Goal: Information Seeking & Learning: Learn about a topic

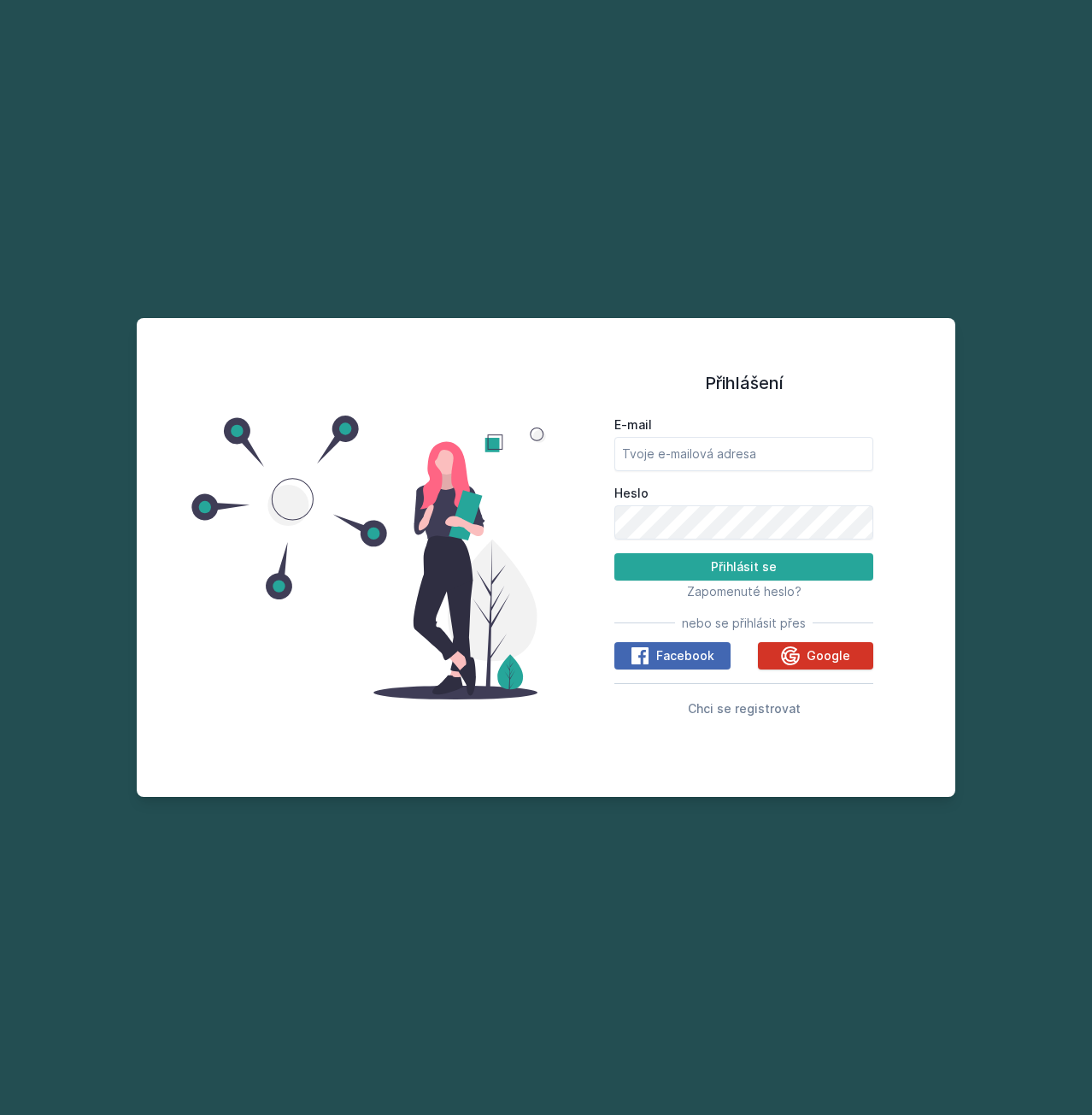
click at [778, 656] on button "Google" at bounding box center [815, 655] width 116 height 27
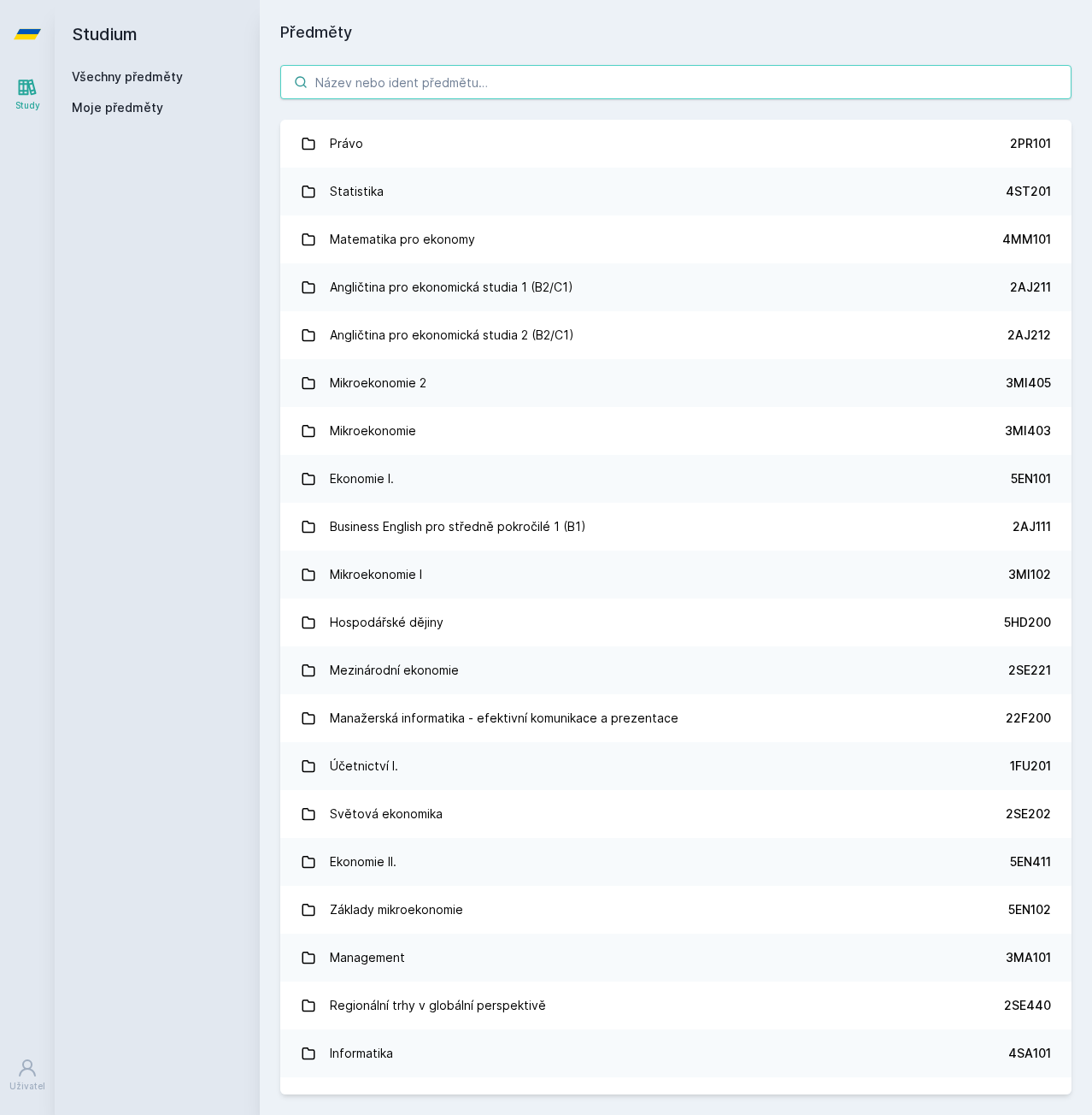
click at [380, 81] on input "search" at bounding box center [676, 82] width 791 height 34
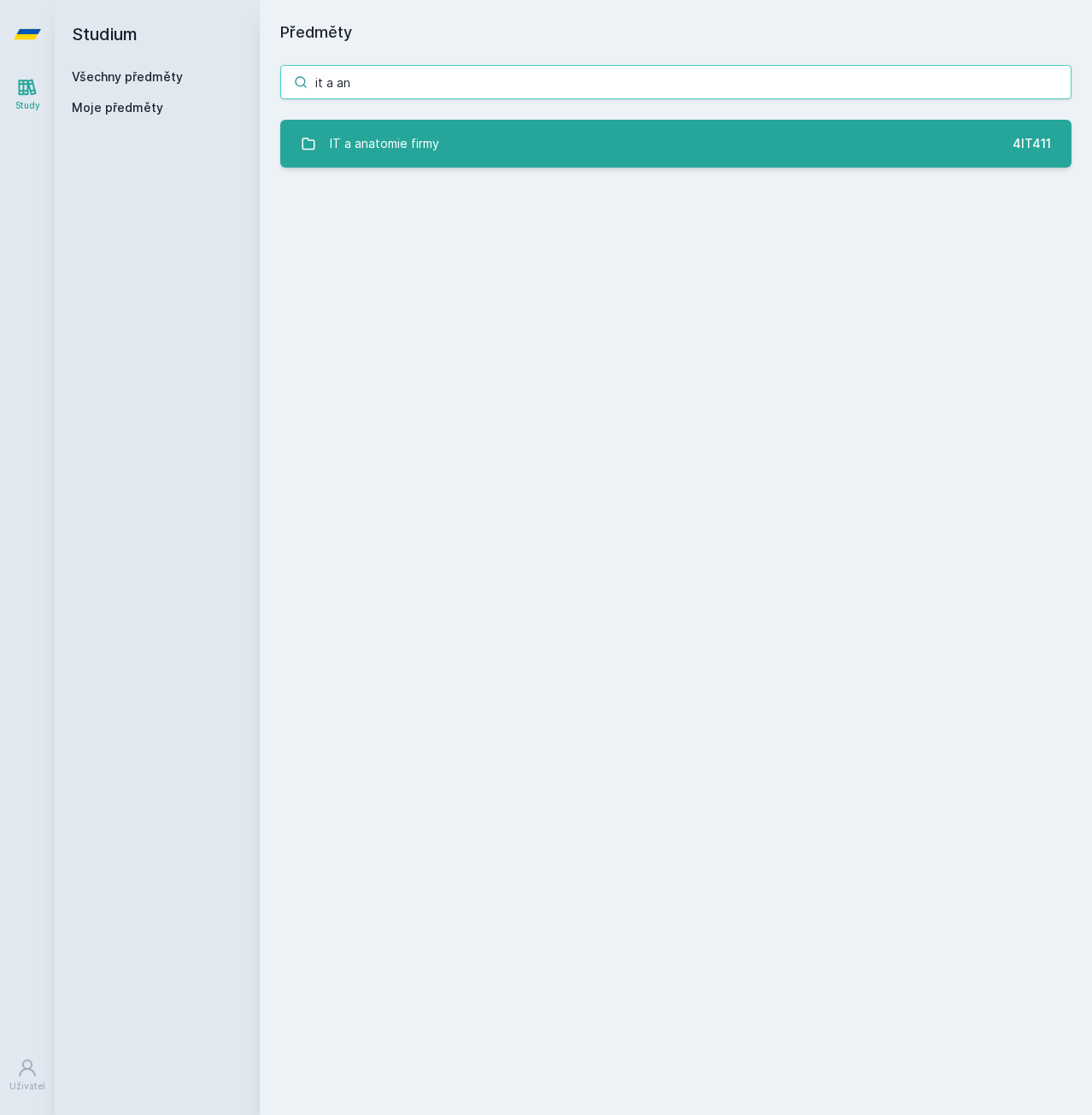
type input "it a an"
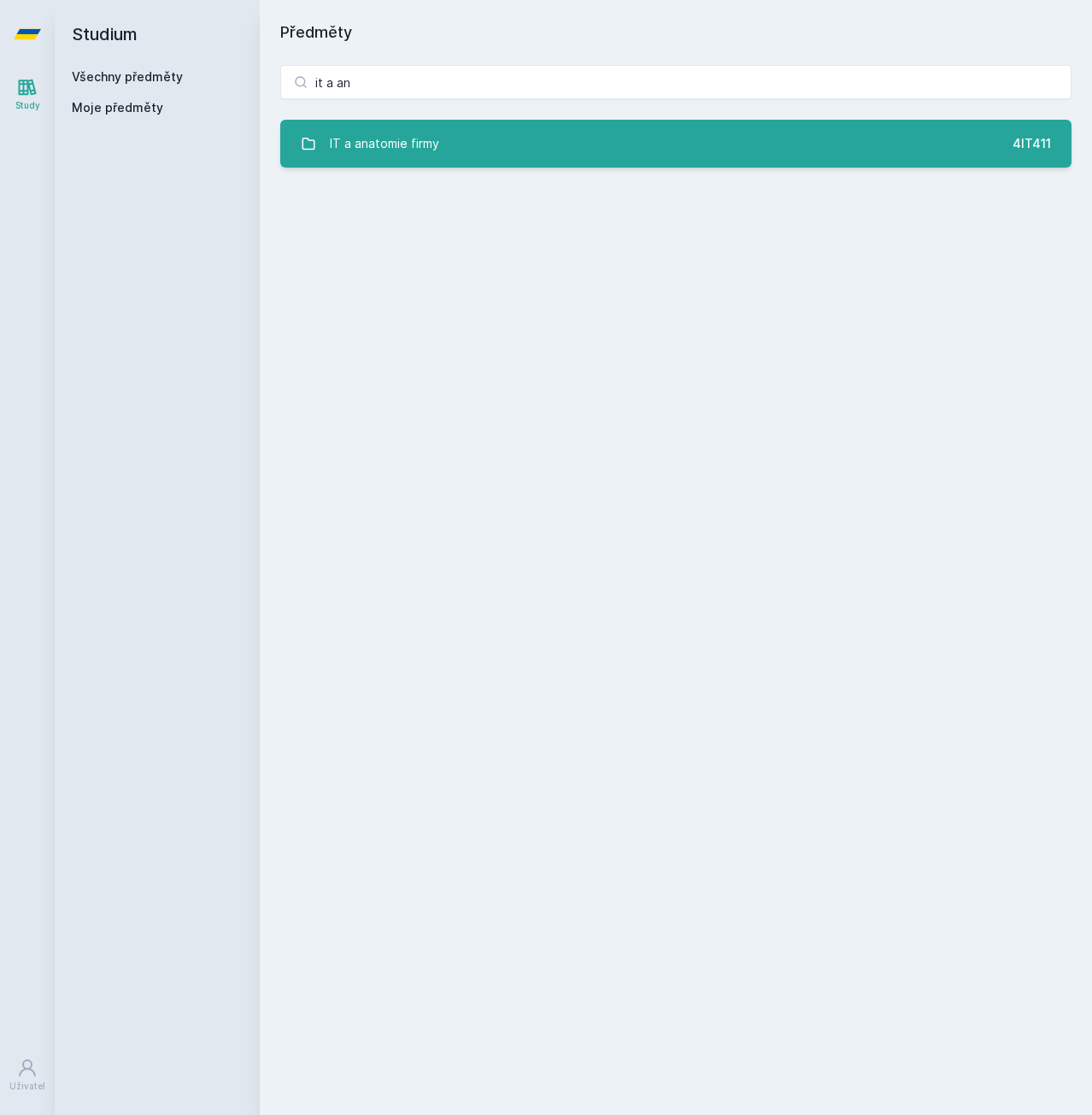
click at [435, 149] on div "IT a anatomie firmy" at bounding box center [385, 144] width 109 height 34
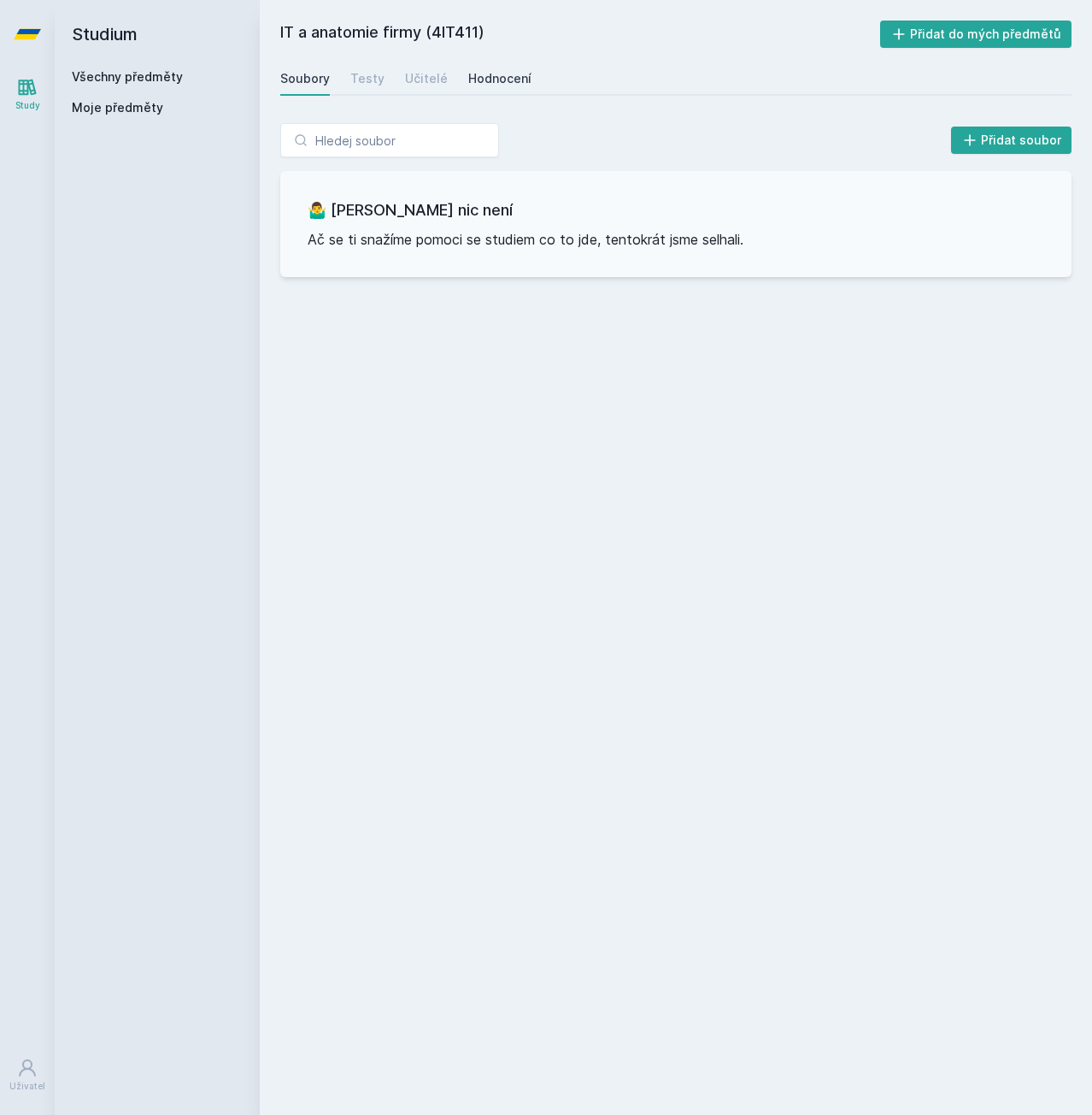
click at [495, 64] on link "Hodnocení" at bounding box center [499, 78] width 63 height 34
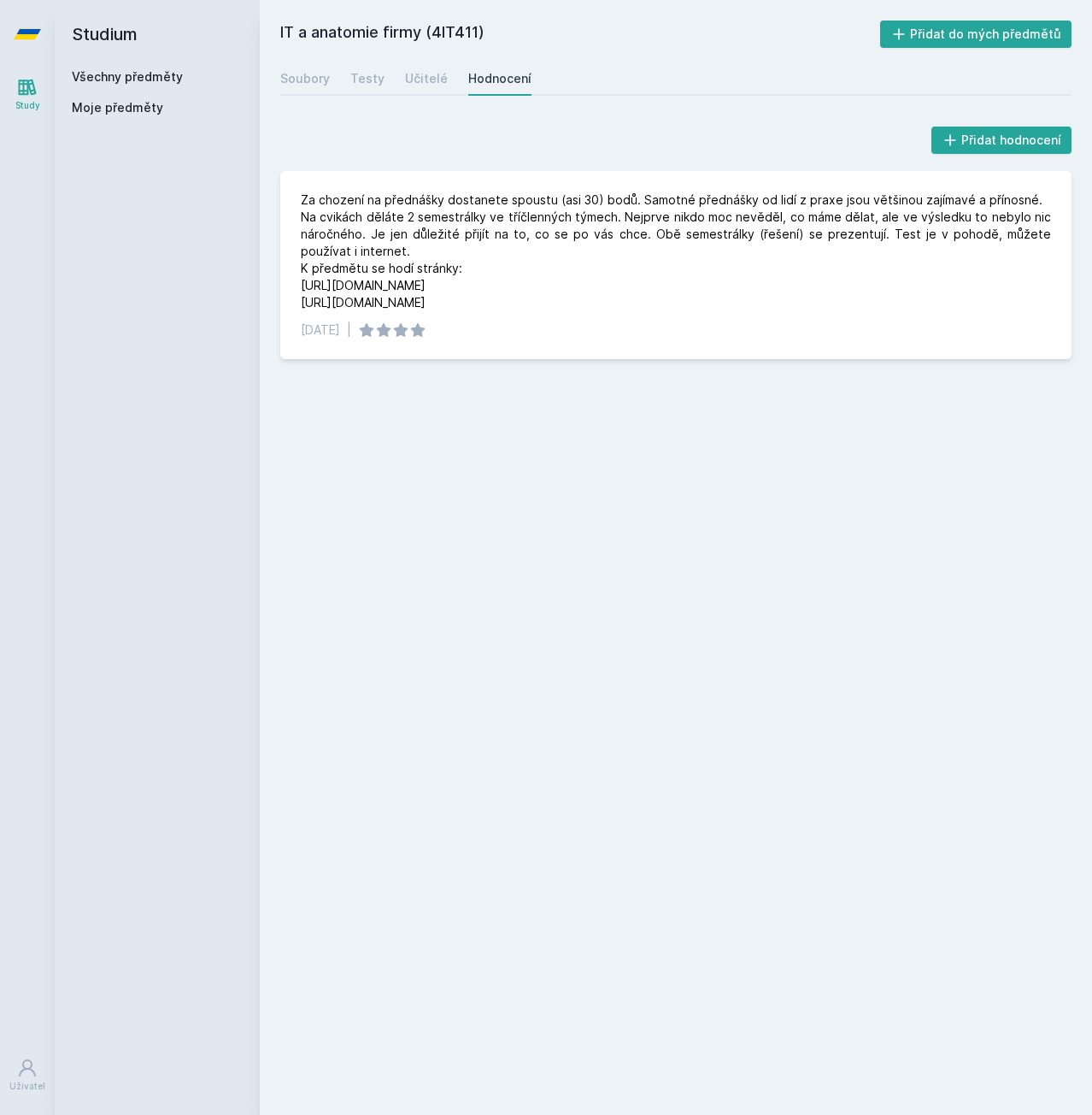
click at [493, 586] on div "IT a anatomie firmy (4IT411) Přidat do mých předmětů [GEOGRAPHIC_DATA] Testy Uč…" at bounding box center [676, 557] width 791 height 1073
drag, startPoint x: 415, startPoint y: 487, endPoint x: 420, endPoint y: 383, distance: 104.1
click at [415, 488] on div "IT a anatomie firmy (4IT411) Přidat do mých předmětů [GEOGRAPHIC_DATA] Testy Uč…" at bounding box center [676, 557] width 791 height 1073
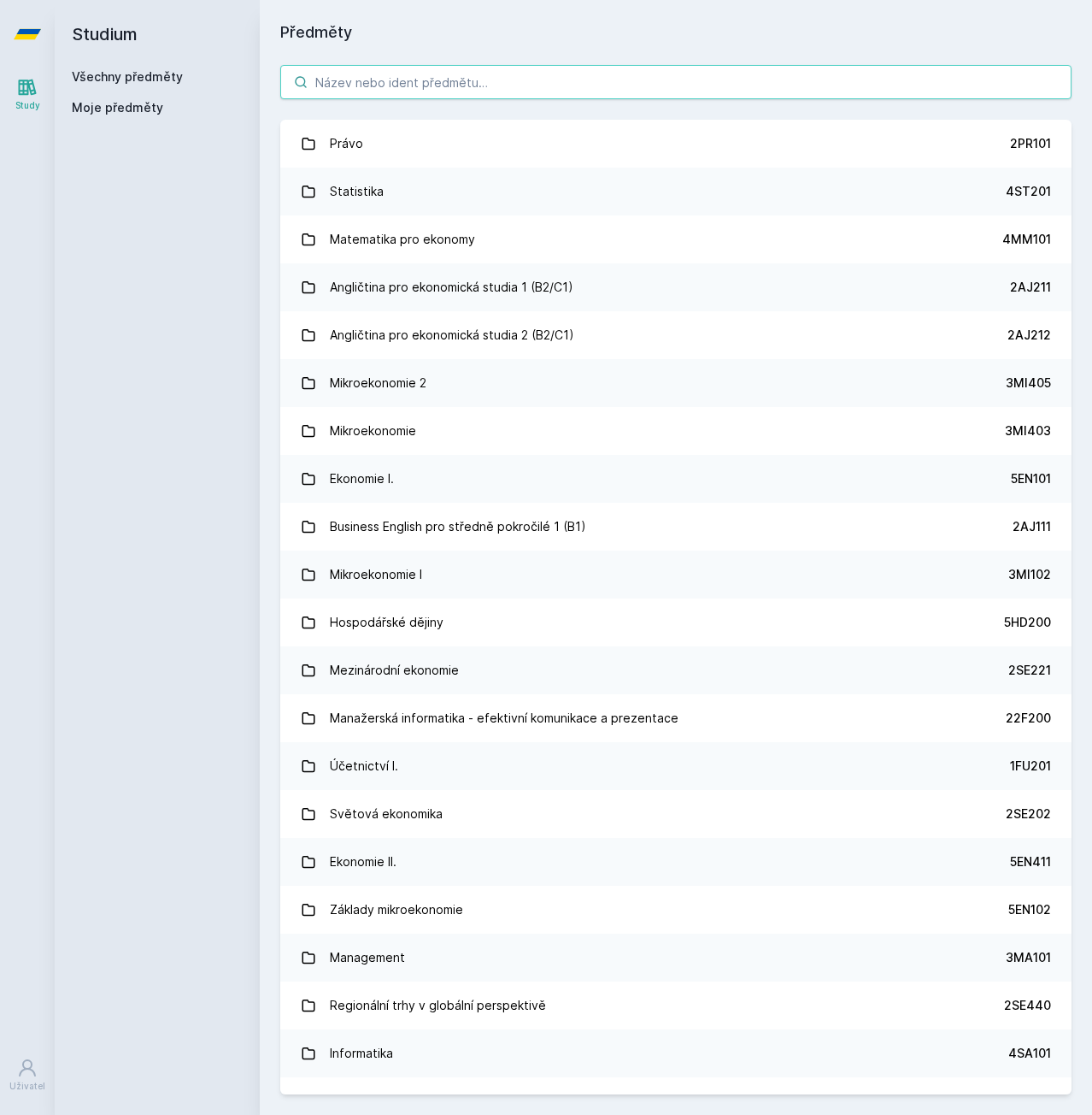
click at [354, 86] on input "search" at bounding box center [676, 82] width 791 height 34
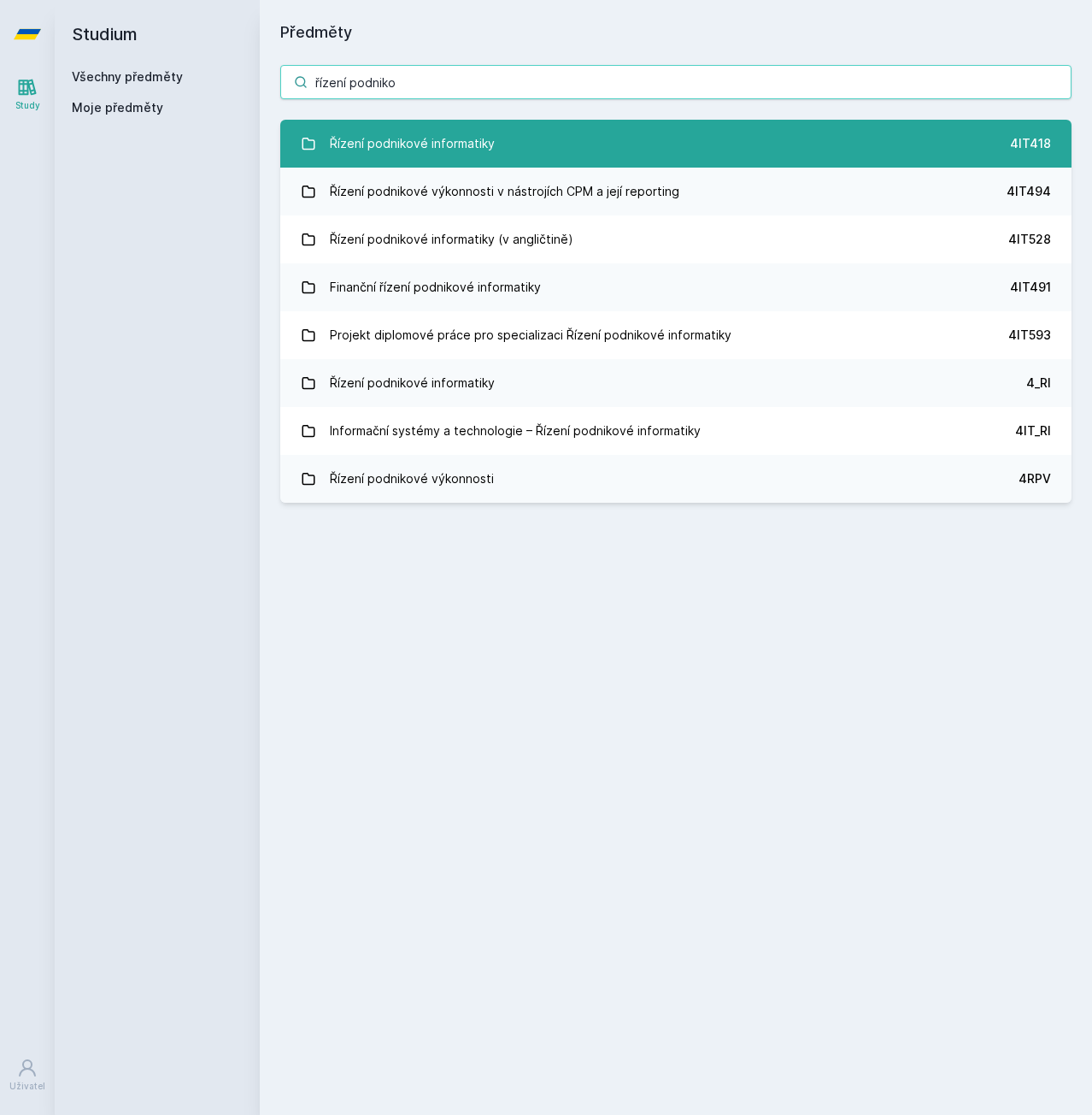
type input "řízení podniko"
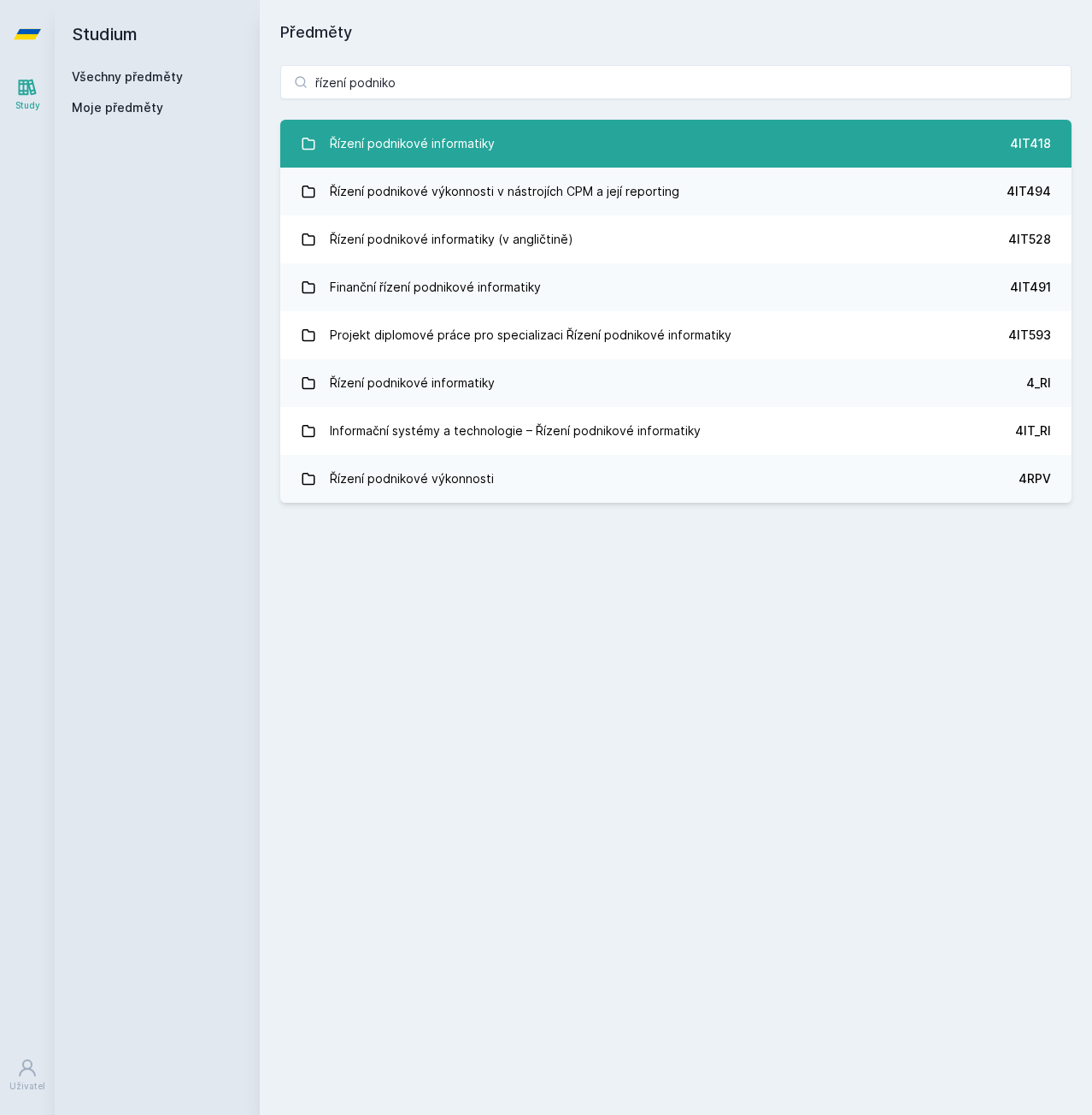
click at [447, 129] on div "Řízení podnikové informatiky" at bounding box center [412, 144] width 165 height 34
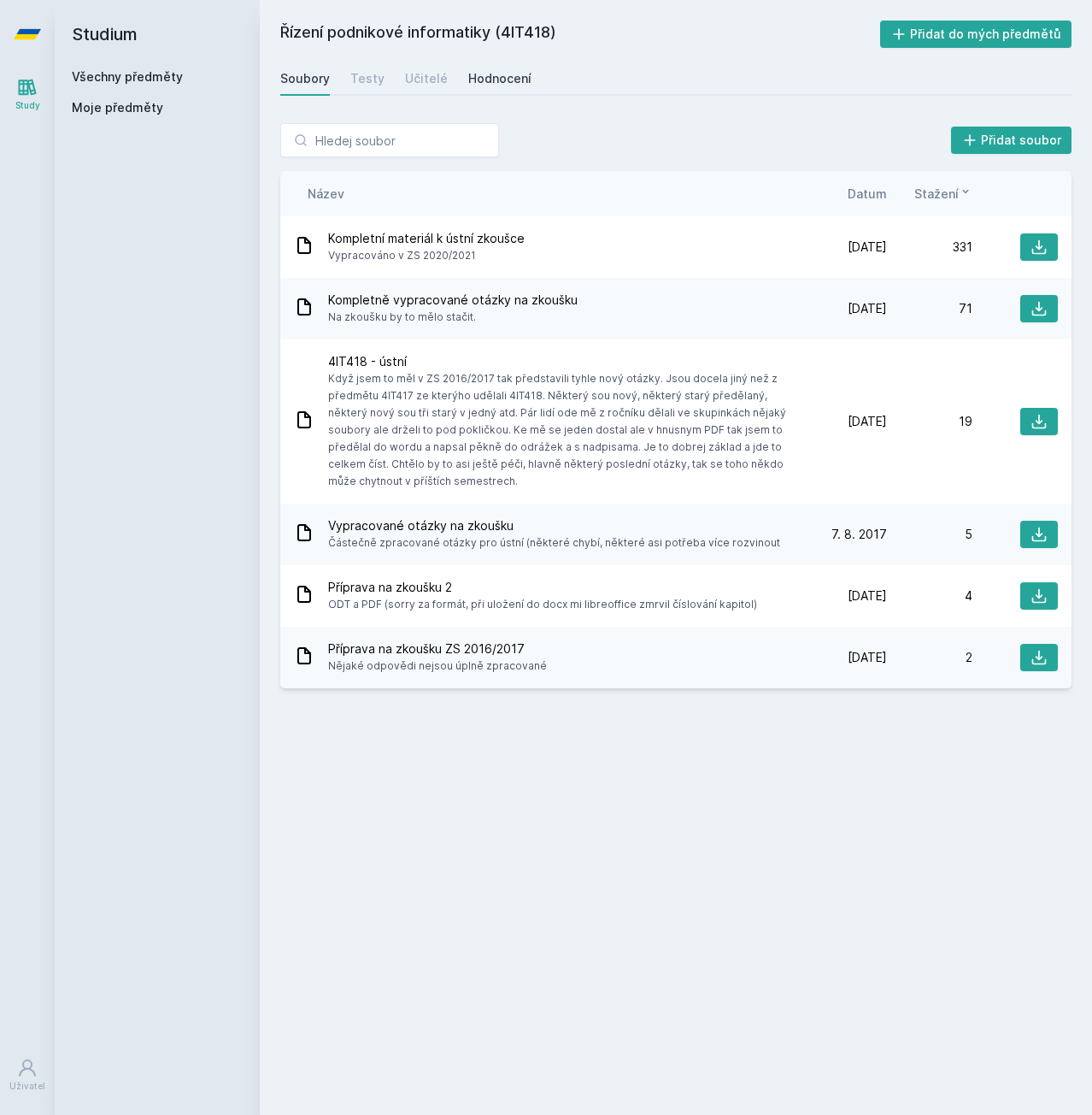
click at [511, 85] on div "Hodnocení" at bounding box center [499, 78] width 63 height 17
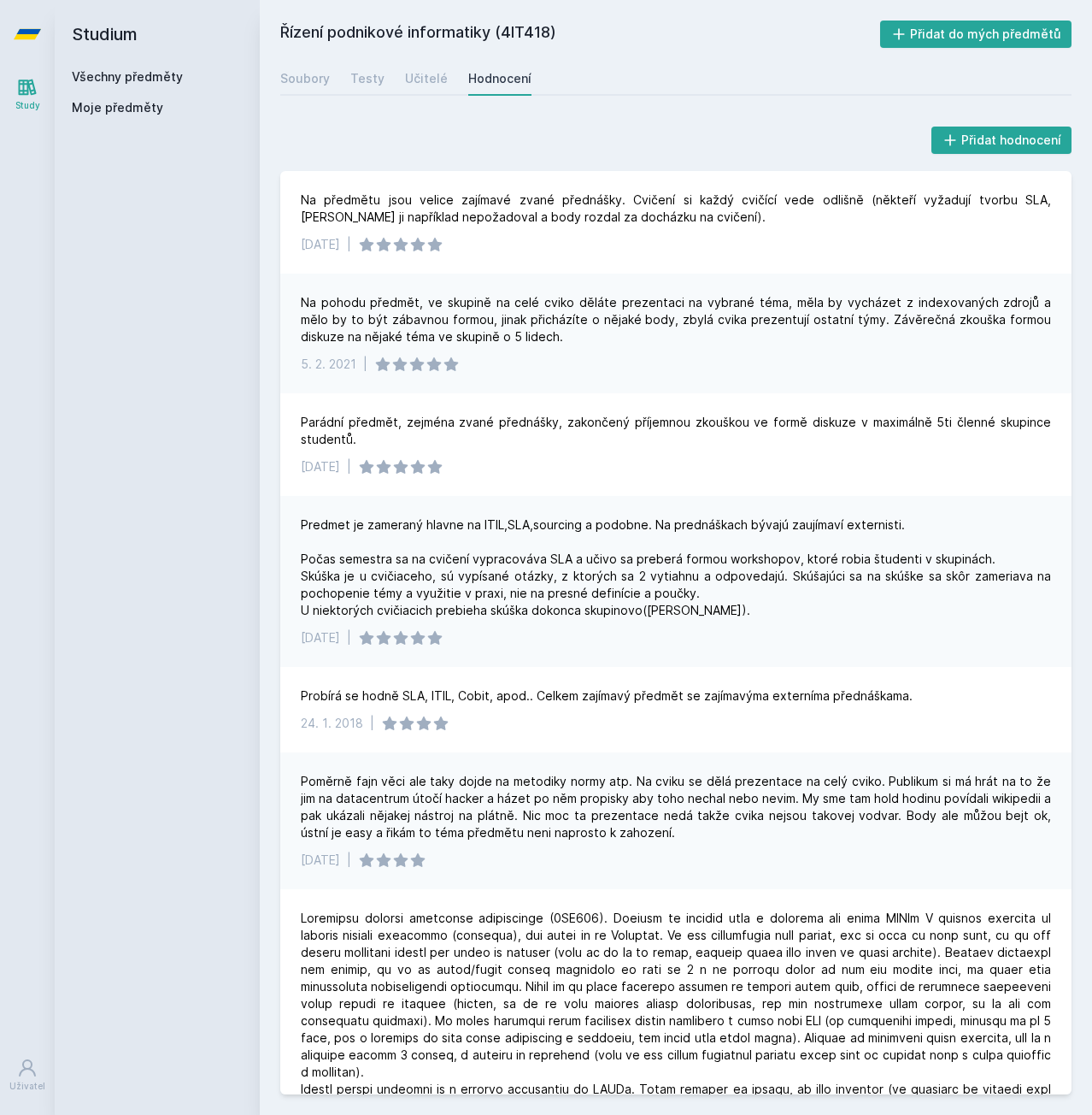
click at [565, 298] on div "Na pohodu předmět, ve skupině na celé cviko děláte prezentaci na vybrané téma, …" at bounding box center [676, 319] width 750 height 51
click at [421, 69] on link "Učitelé" at bounding box center [426, 78] width 42 height 34
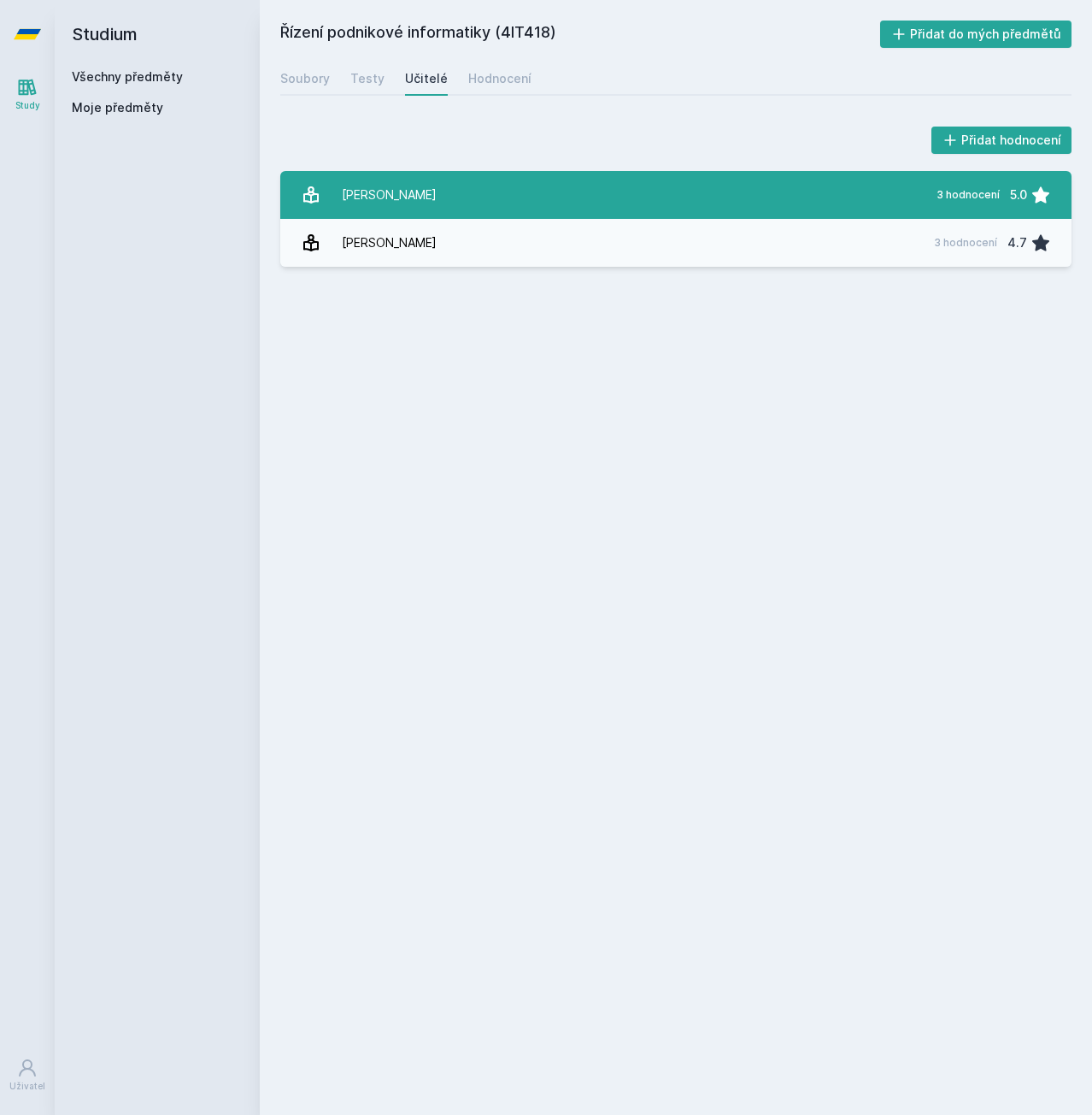
click at [432, 193] on div "[PERSON_NAME]" at bounding box center [389, 194] width 95 height 34
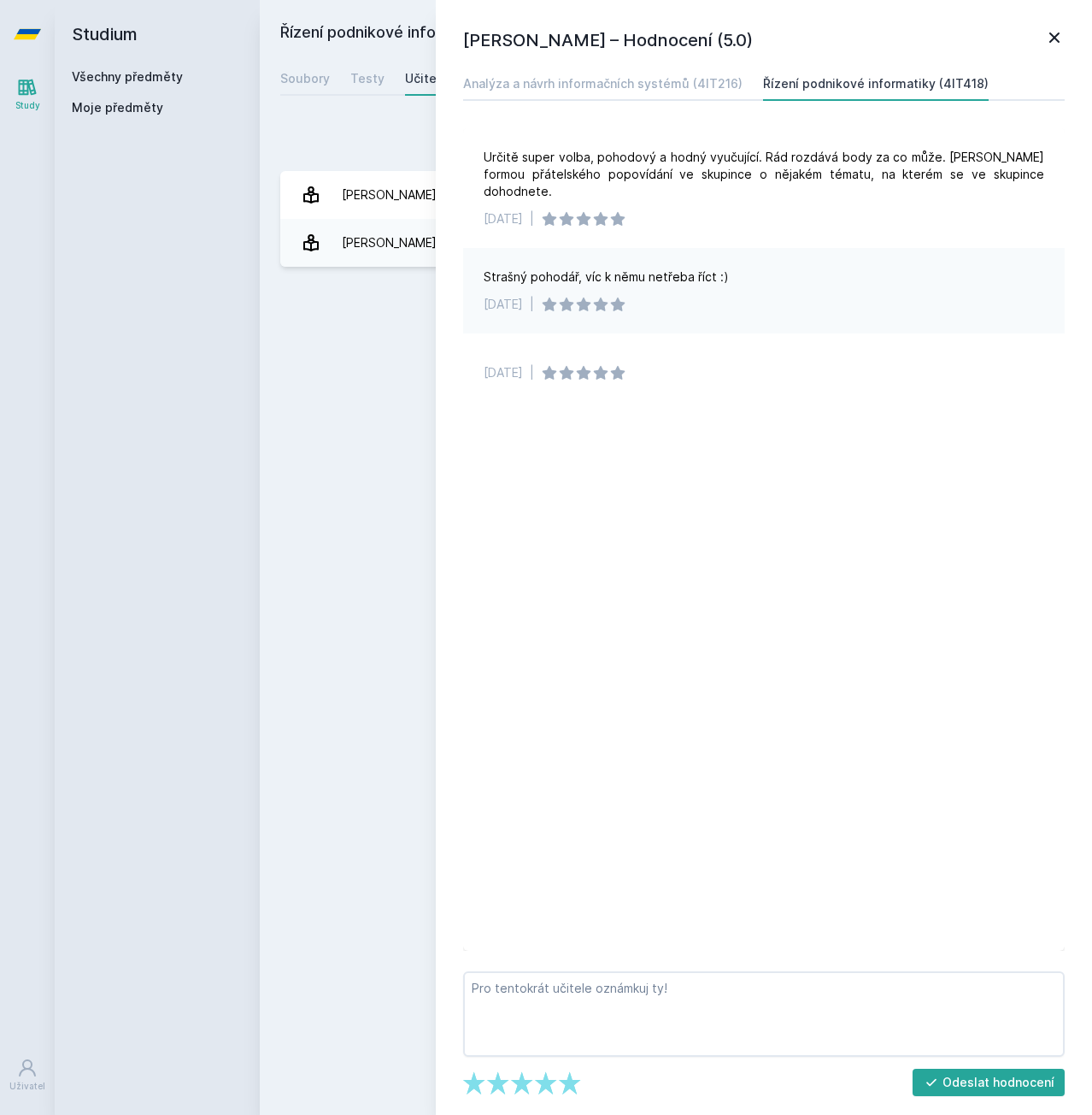
click at [412, 144] on div "Přidat hodnocení" at bounding box center [676, 140] width 791 height 34
click at [1043, 36] on h1 "[PERSON_NAME] – Hodnocení (5.0)" at bounding box center [754, 40] width 581 height 25
click at [1053, 43] on icon at bounding box center [1054, 38] width 21 height 21
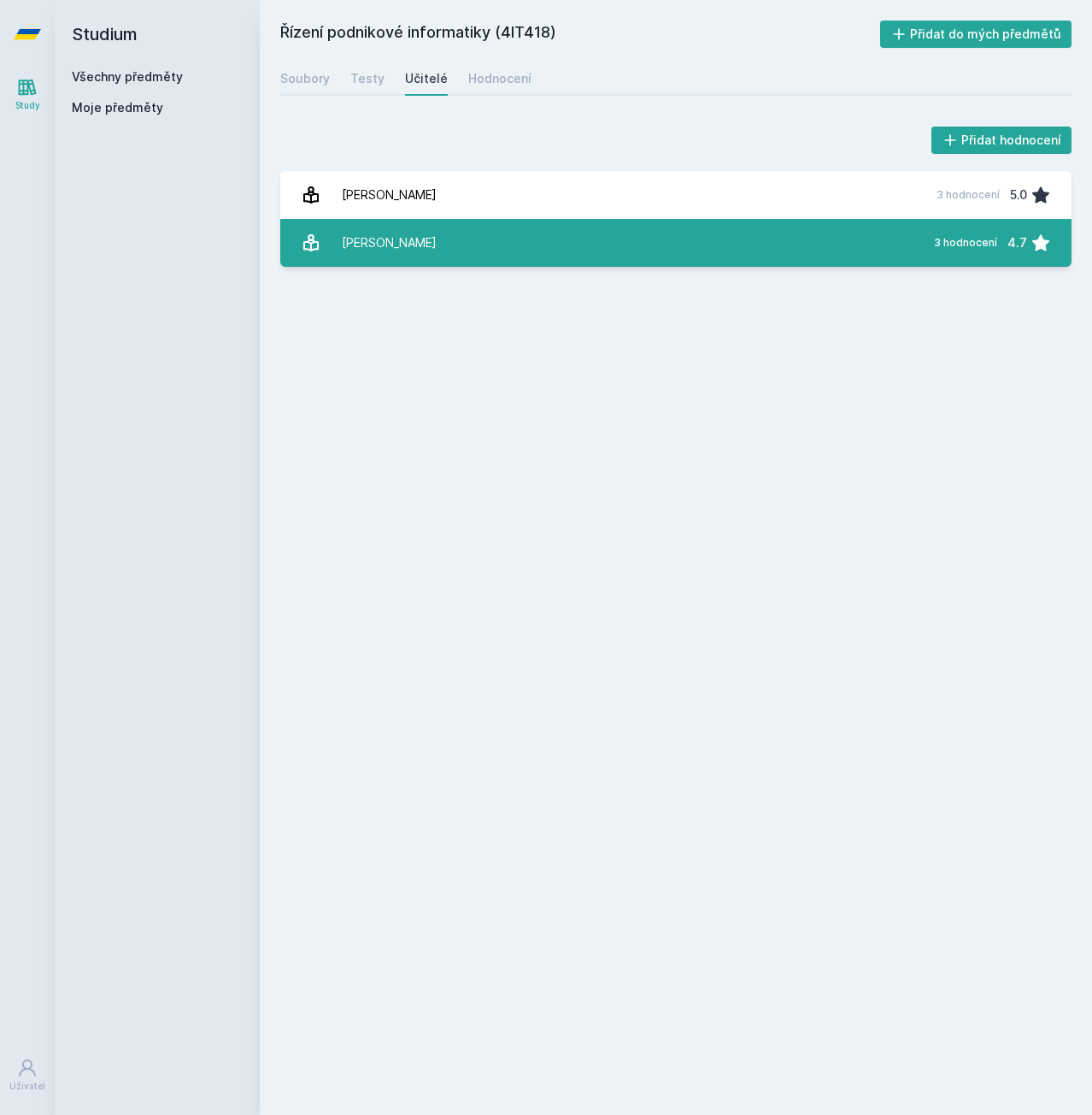
click at [606, 247] on link "[PERSON_NAME] 3 hodnocení 4.7" at bounding box center [676, 243] width 791 height 48
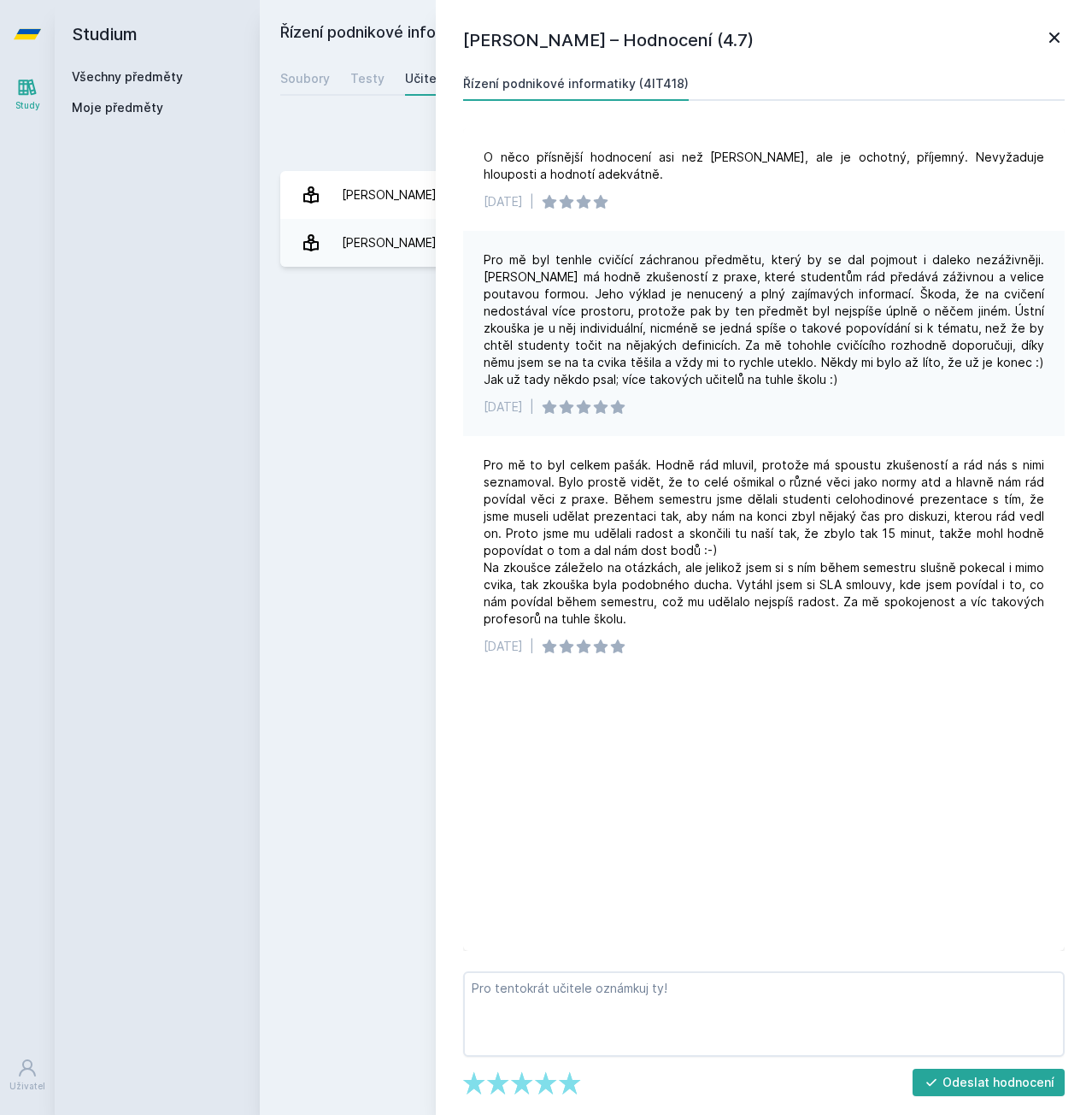
click at [1058, 31] on icon at bounding box center [1054, 38] width 21 height 21
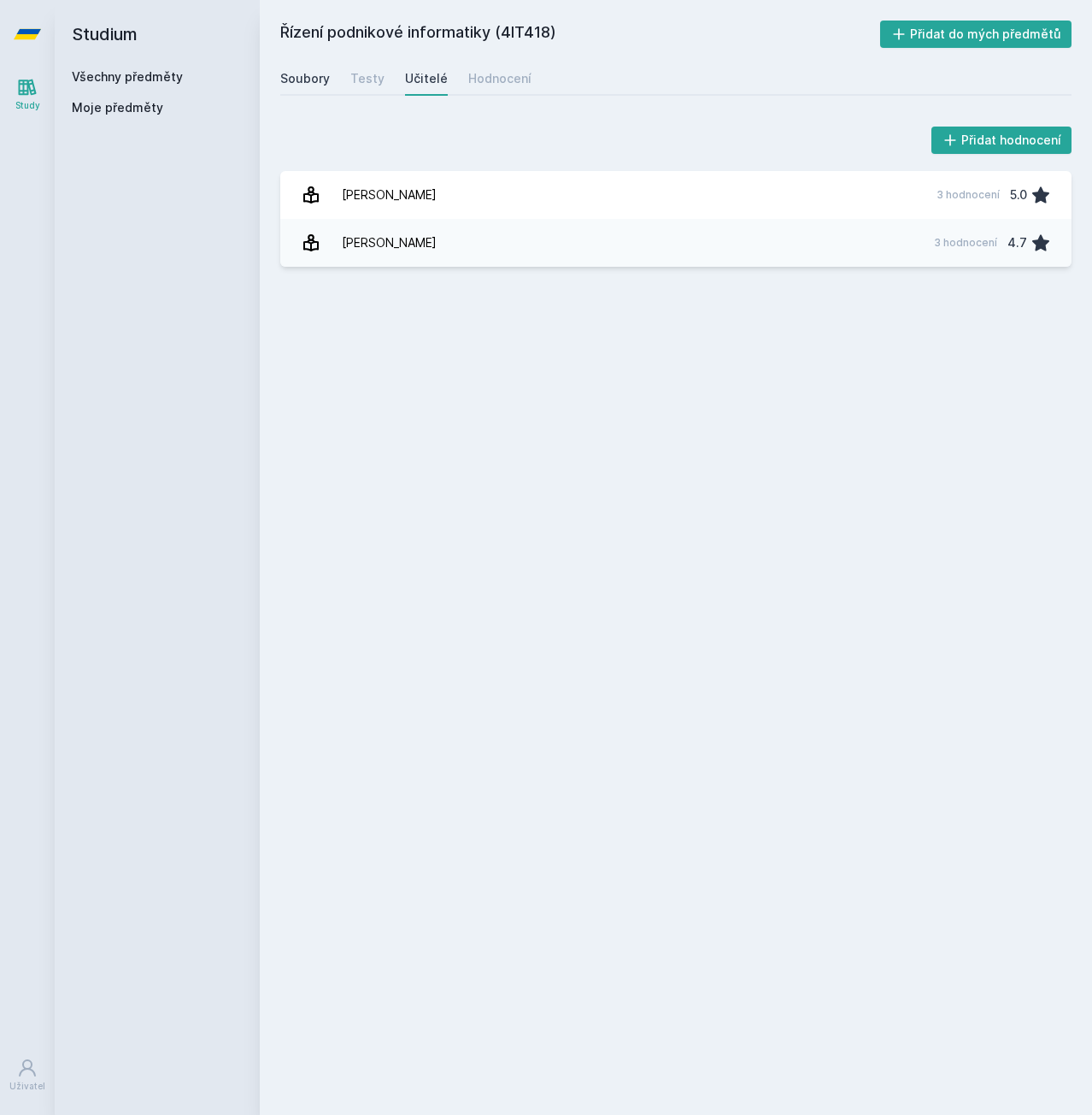
click at [286, 83] on div "Soubory" at bounding box center [305, 78] width 50 height 17
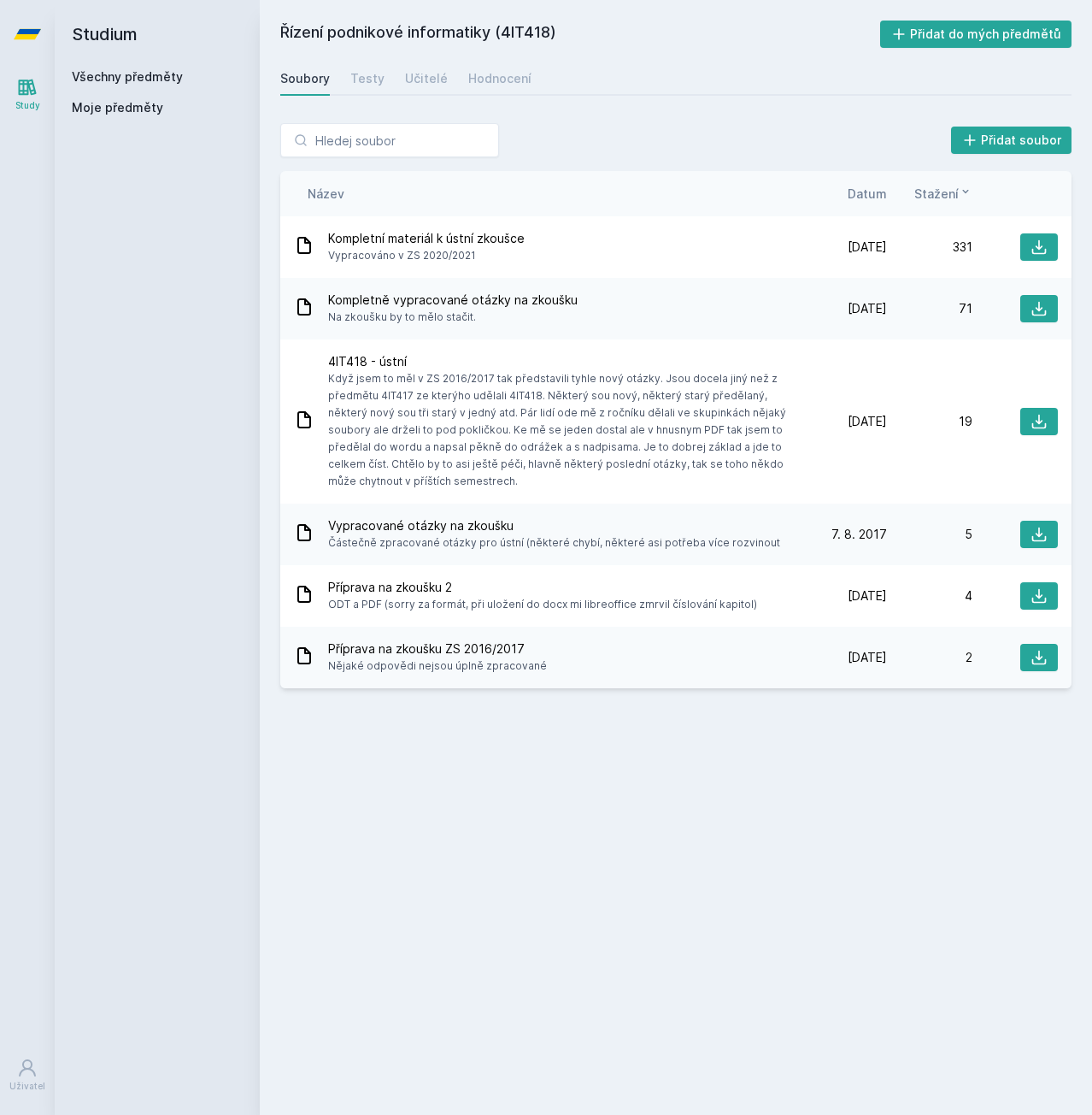
click at [161, 78] on link "Všechny předměty" at bounding box center [127, 76] width 111 height 14
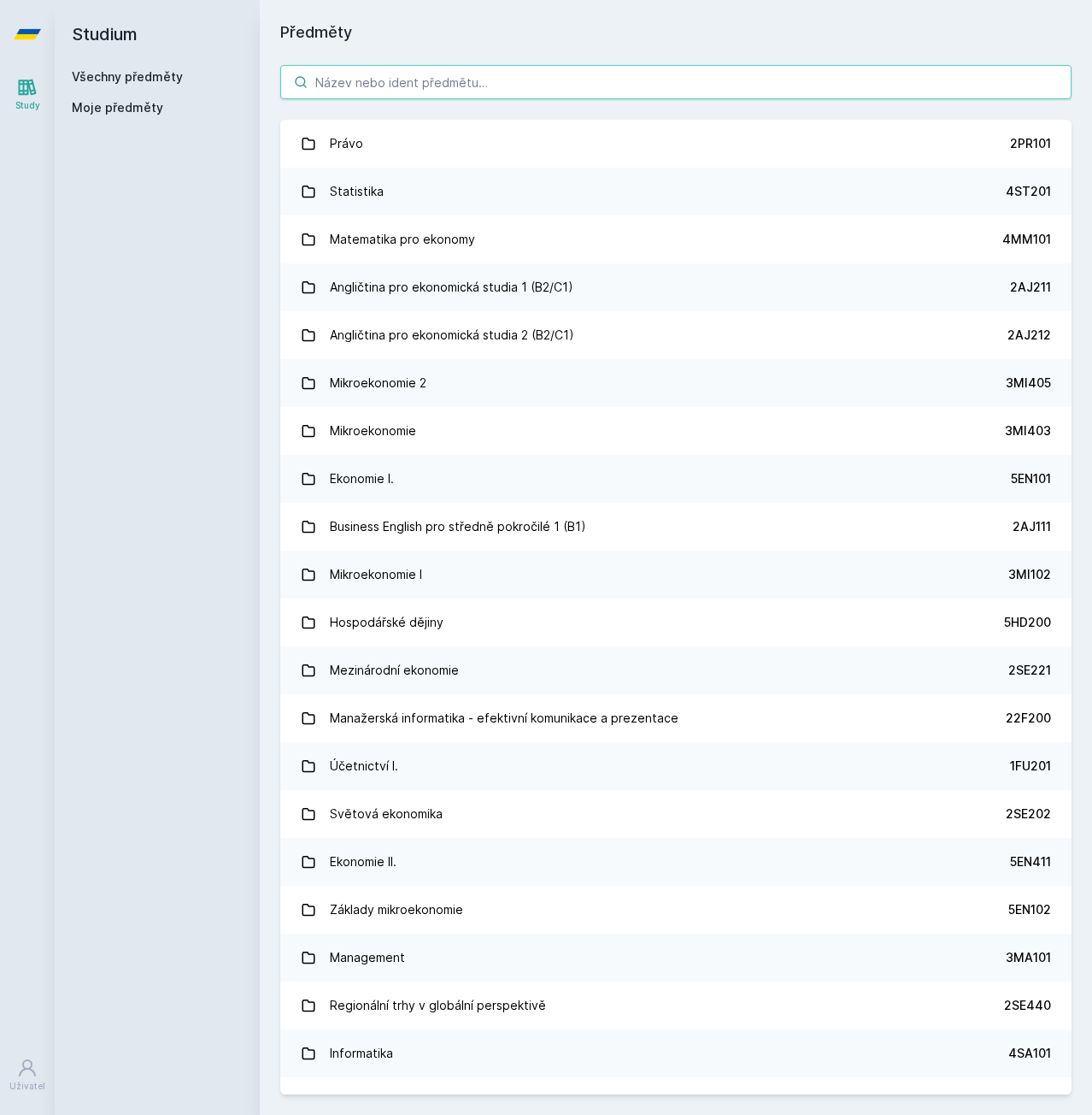
click at [419, 90] on input "search" at bounding box center [676, 82] width 791 height 34
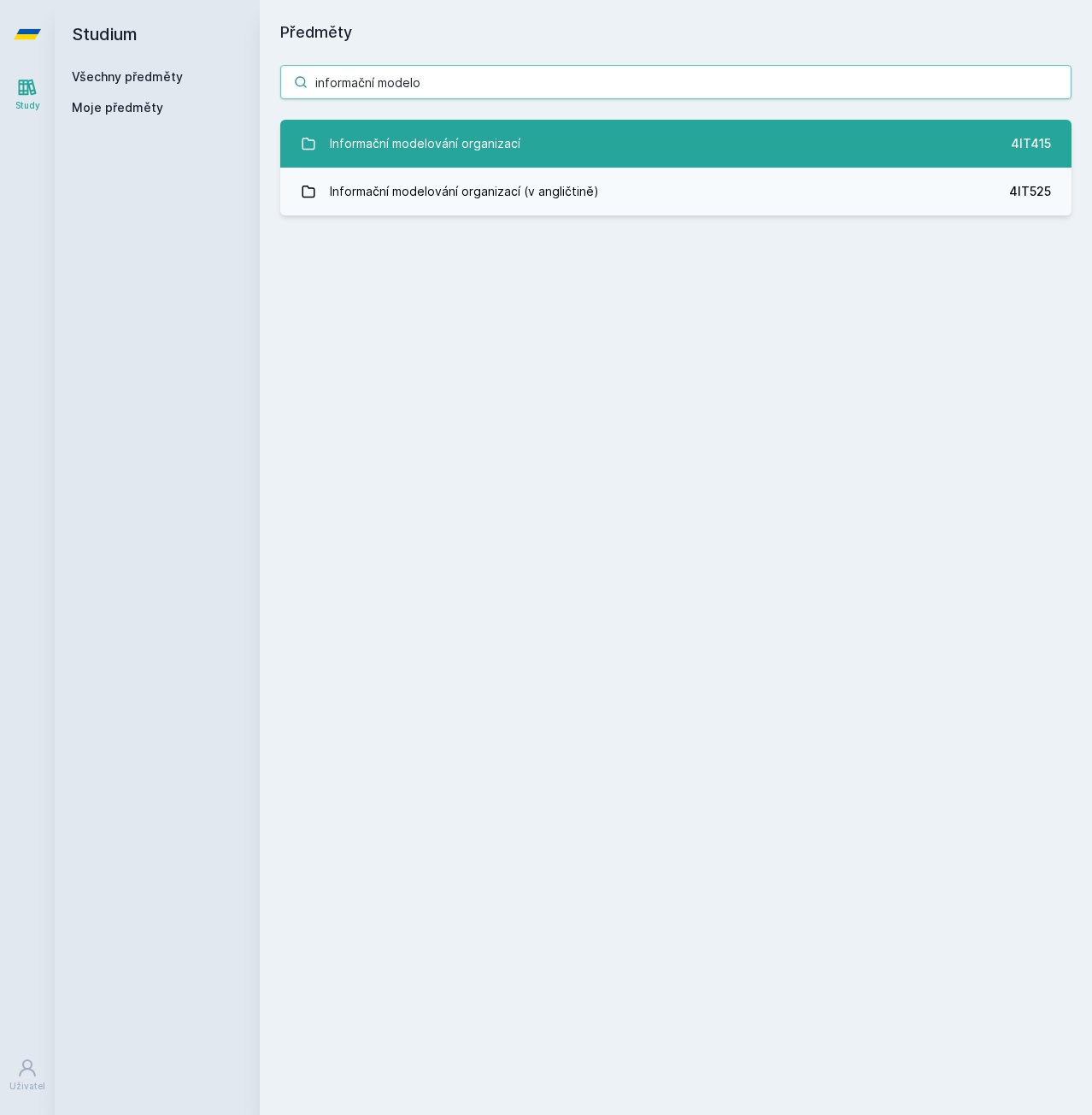
type input "informační modelo"
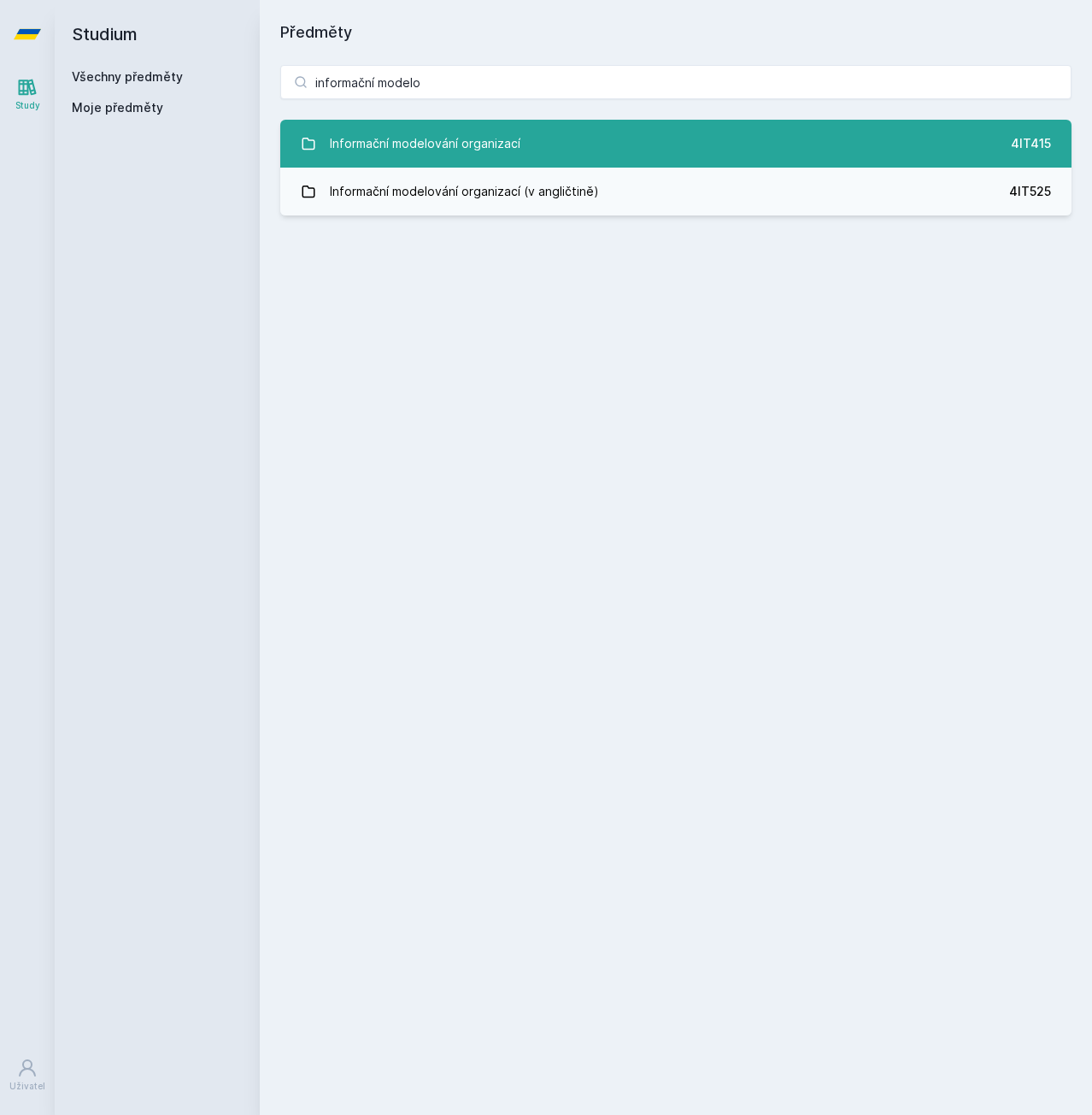
click at [473, 148] on div "Informační modelování organizací" at bounding box center [426, 144] width 191 height 34
